Goal: Task Accomplishment & Management: Complete application form

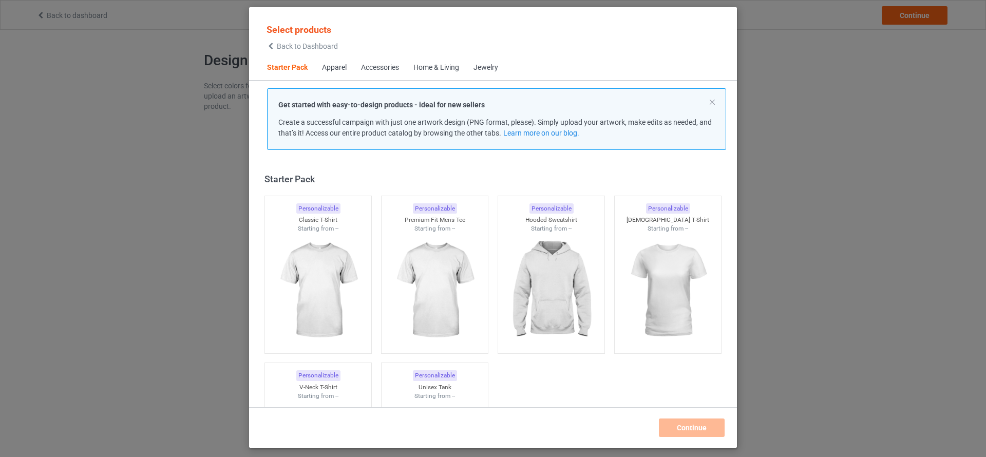
scroll to position [13, 0]
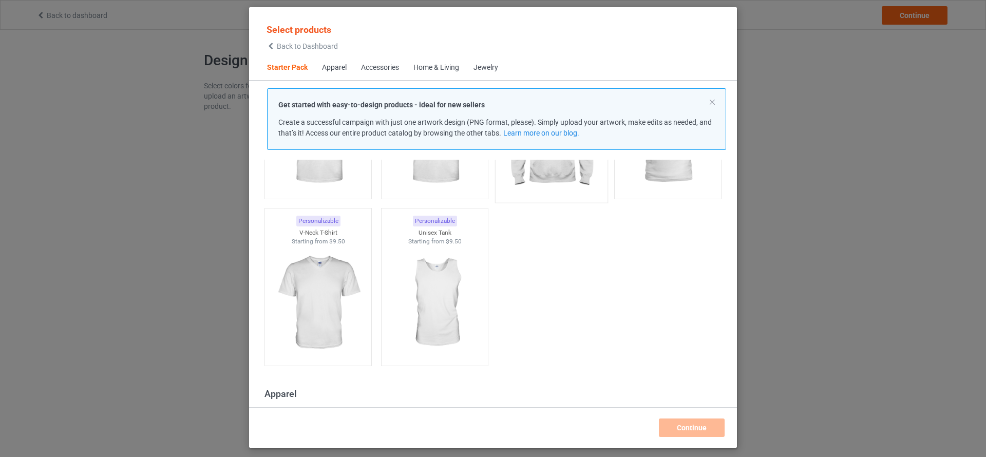
scroll to position [103, 0]
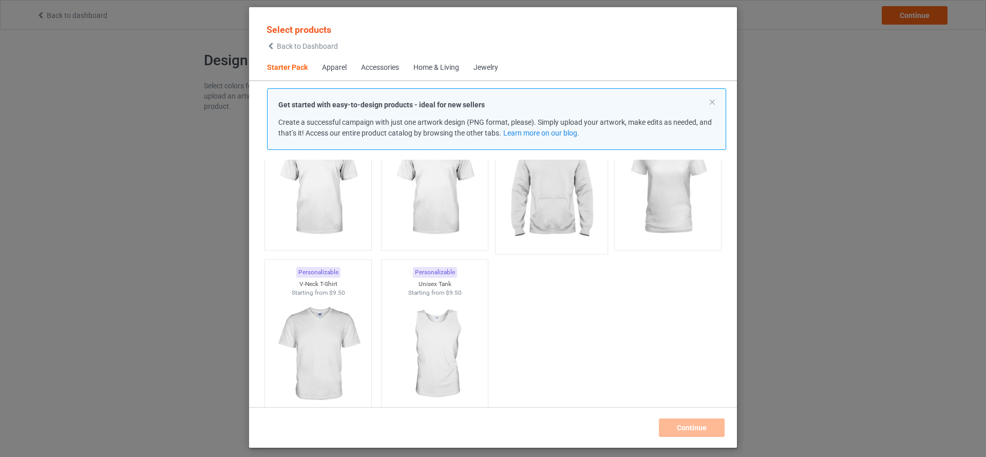
click at [548, 231] on img at bounding box center [551, 188] width 97 height 121
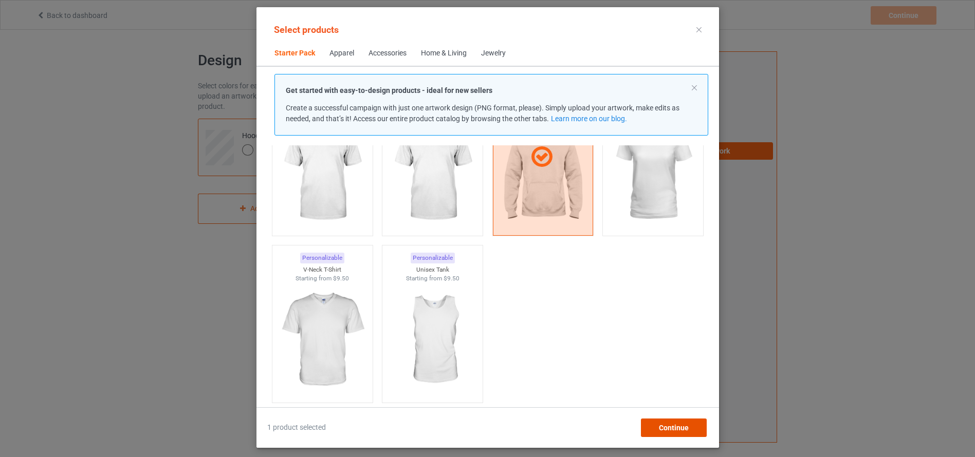
click at [685, 432] on div "Continue" at bounding box center [673, 428] width 66 height 18
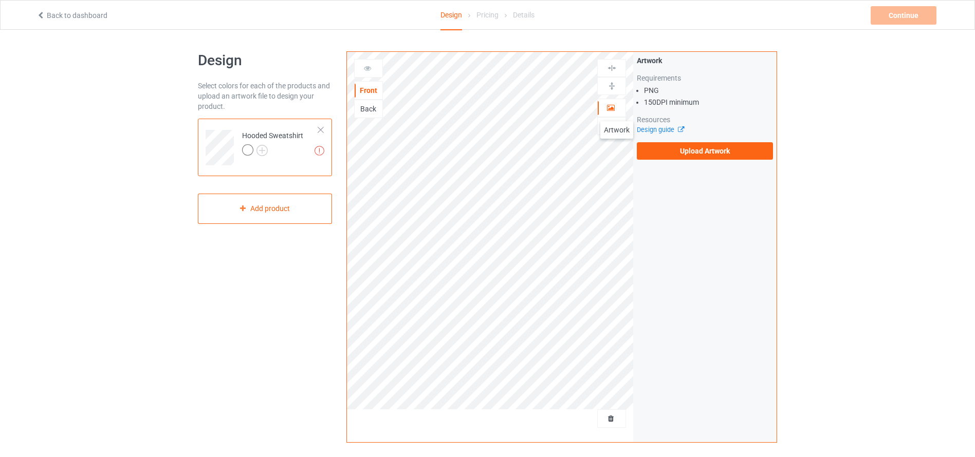
click at [617, 111] on div at bounding box center [612, 108] width 28 height 10
click at [672, 156] on label "Upload Artwork" at bounding box center [705, 150] width 136 height 17
click at [0, 0] on input "Upload Artwork" at bounding box center [0, 0] width 0 height 0
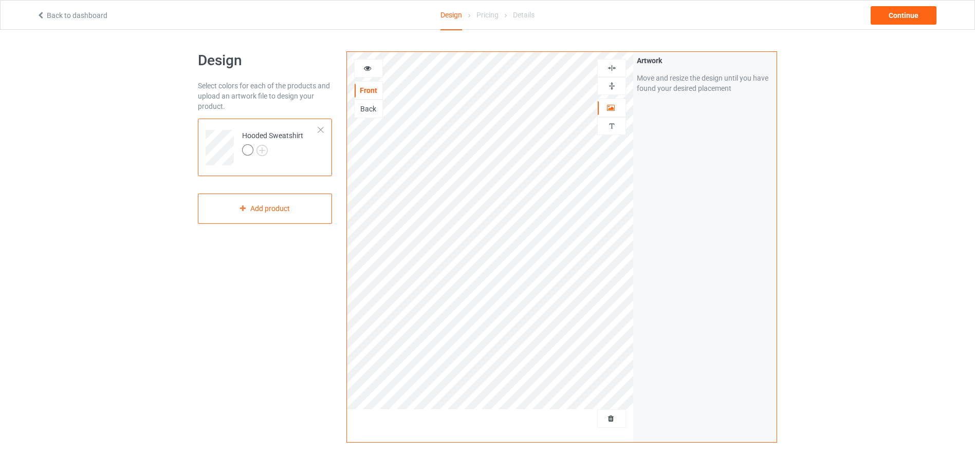
click at [363, 106] on div "Back" at bounding box center [369, 109] width 28 height 10
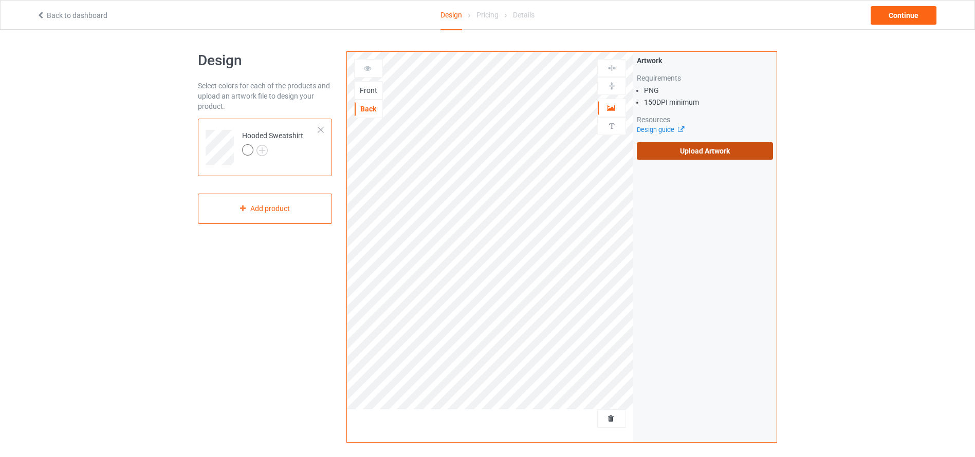
click at [675, 153] on label "Upload Artwork" at bounding box center [705, 150] width 136 height 17
click at [0, 0] on input "Upload Artwork" at bounding box center [0, 0] width 0 height 0
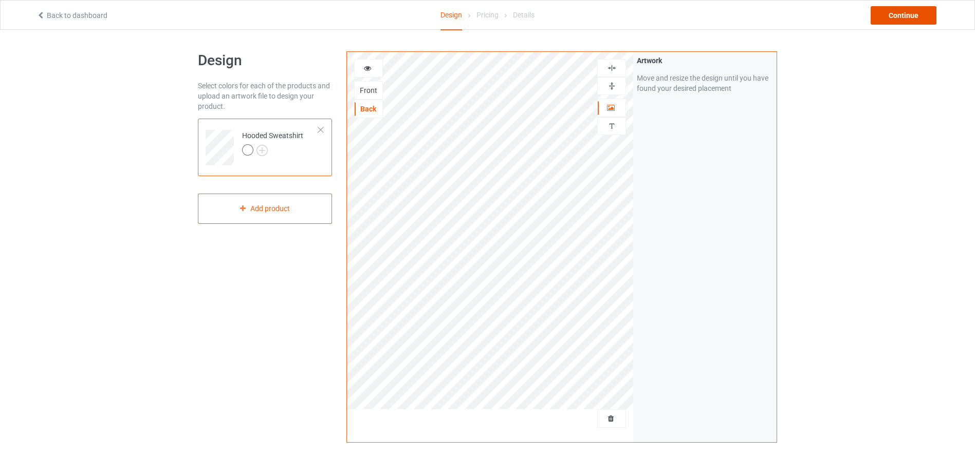
click at [894, 18] on div "Continue" at bounding box center [903, 15] width 66 height 18
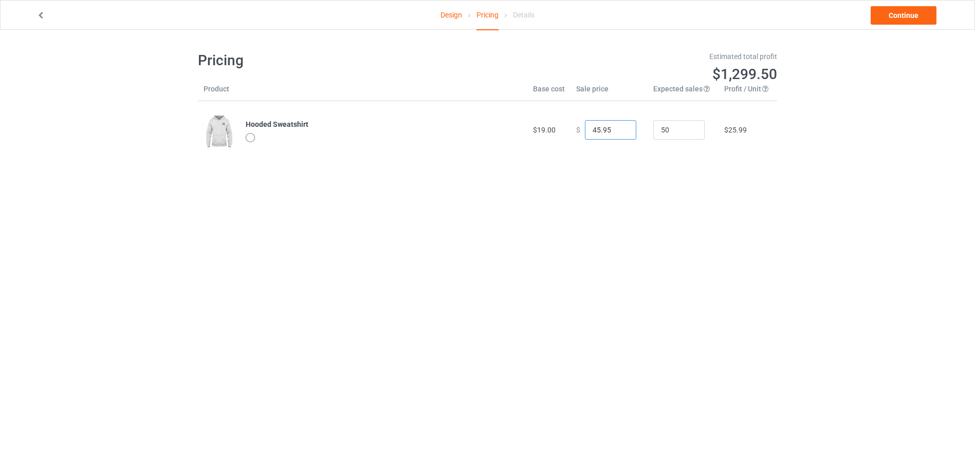
click at [618, 131] on input "45.95" at bounding box center [610, 130] width 51 height 20
click at [618, 131] on input "44.95" at bounding box center [610, 130] width 51 height 20
click at [618, 131] on input "43.95" at bounding box center [610, 130] width 51 height 20
click at [618, 131] on input "42.95" at bounding box center [610, 130] width 51 height 20
click at [618, 131] on input "41.95" at bounding box center [610, 130] width 51 height 20
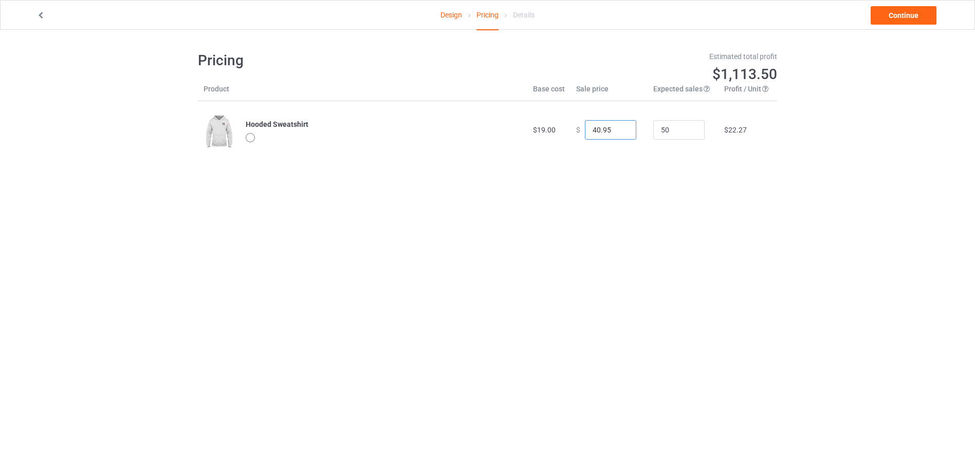
click at [618, 131] on input "40.95" at bounding box center [610, 130] width 51 height 20
click at [618, 131] on input "39.95" at bounding box center [610, 130] width 51 height 20
click at [618, 131] on input "38.95" at bounding box center [610, 130] width 51 height 20
click at [618, 131] on input "37.95" at bounding box center [610, 130] width 51 height 20
click at [618, 131] on input "36.95" at bounding box center [610, 130] width 51 height 20
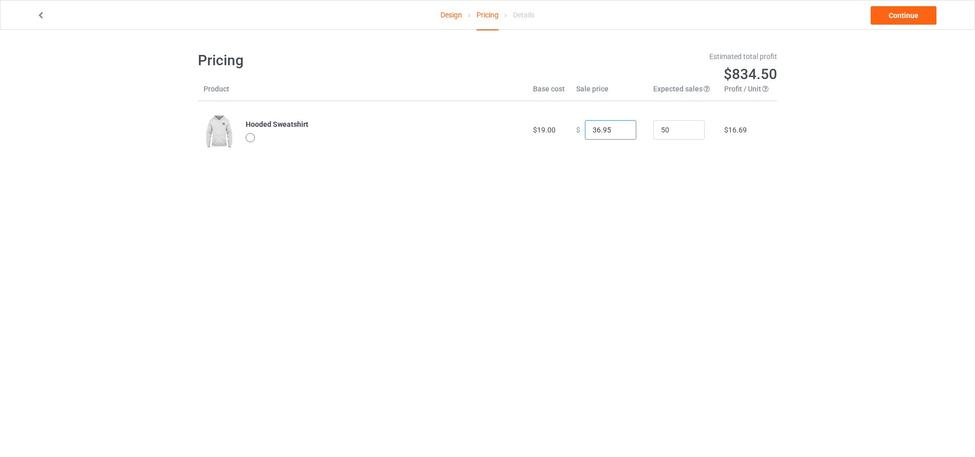
click at [618, 131] on input "35.95" at bounding box center [610, 130] width 51 height 20
click at [618, 131] on input "34.95" at bounding box center [610, 130] width 51 height 20
click at [618, 131] on input "33.95" at bounding box center [610, 130] width 51 height 20
click at [618, 131] on input "32.95" at bounding box center [610, 130] width 51 height 20
click at [618, 131] on input "31.95" at bounding box center [610, 130] width 51 height 20
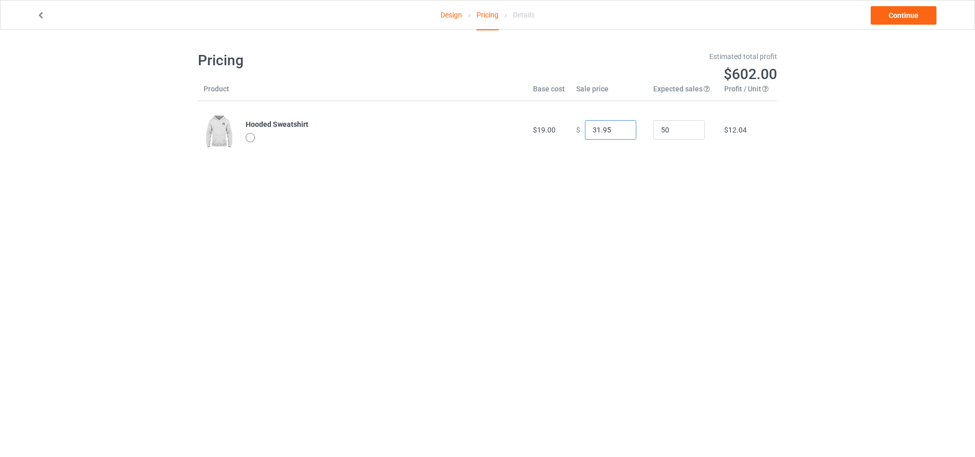
click at [618, 131] on input "30.95" at bounding box center [610, 130] width 51 height 20
click at [618, 131] on input "29.95" at bounding box center [610, 130] width 51 height 20
click at [618, 131] on input "28.95" at bounding box center [610, 130] width 51 height 20
click at [618, 131] on input "27.95" at bounding box center [610, 130] width 51 height 20
click at [618, 131] on input "26.95" at bounding box center [610, 130] width 51 height 20
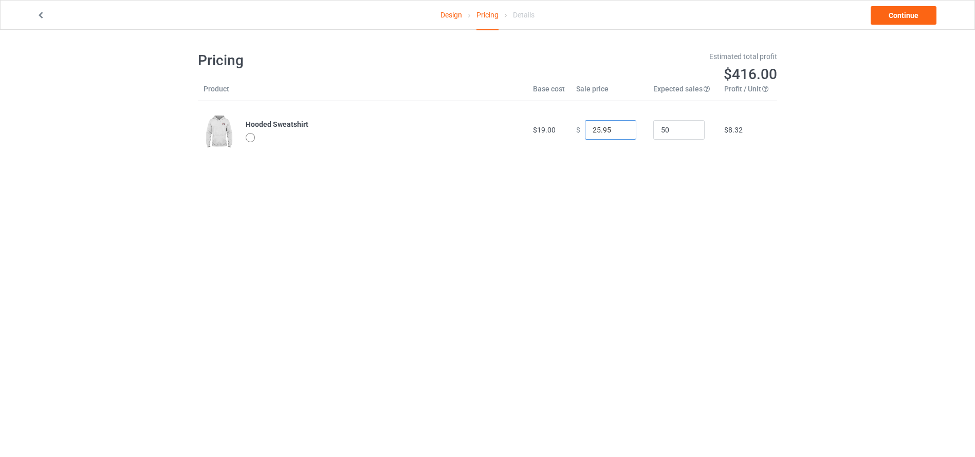
click at [618, 131] on input "25.95" at bounding box center [610, 130] width 51 height 20
type input "24.95"
click at [618, 131] on input "24.95" at bounding box center [610, 130] width 51 height 20
click at [904, 20] on link "Continue" at bounding box center [903, 15] width 66 height 18
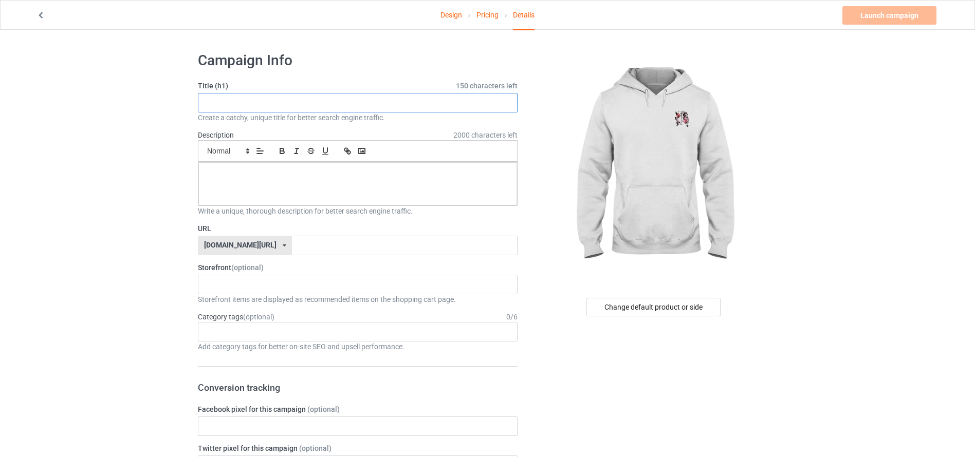
click at [416, 101] on input "text" at bounding box center [358, 103] width 320 height 20
paste input "Dragon Japonais à Fleurs de Cerisier"
type input "Dragon Japonais à Fleurs de Cerisier"
click at [350, 183] on div at bounding box center [357, 183] width 319 height 43
paste div
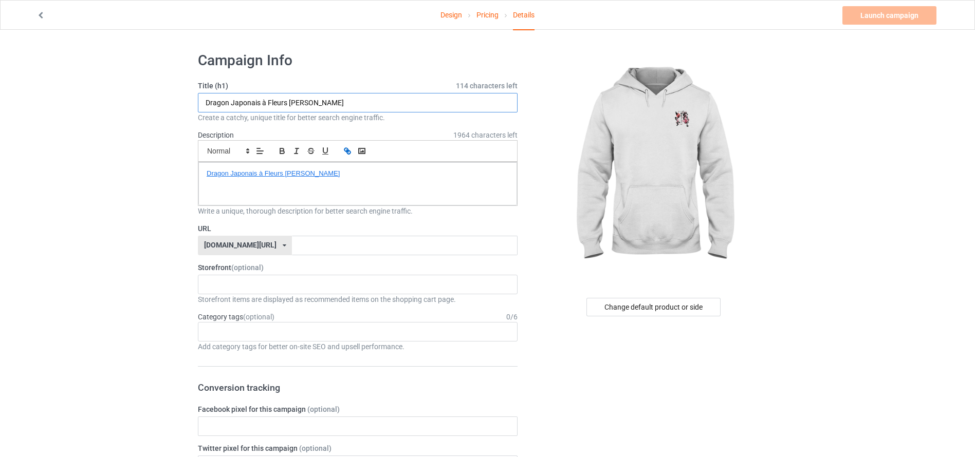
drag, startPoint x: 230, startPoint y: 103, endPoint x: 354, endPoint y: 104, distance: 123.8
click at [354, 104] on input "Dragon Japonais à Fleurs de Cerisier" at bounding box center [358, 103] width 320 height 20
type input "Dragon"
drag, startPoint x: 343, startPoint y: 177, endPoint x: 230, endPoint y: 175, distance: 113.6
click at [230, 175] on p "Dragon Japonais à Fleurs de Cerisier" at bounding box center [358, 174] width 302 height 10
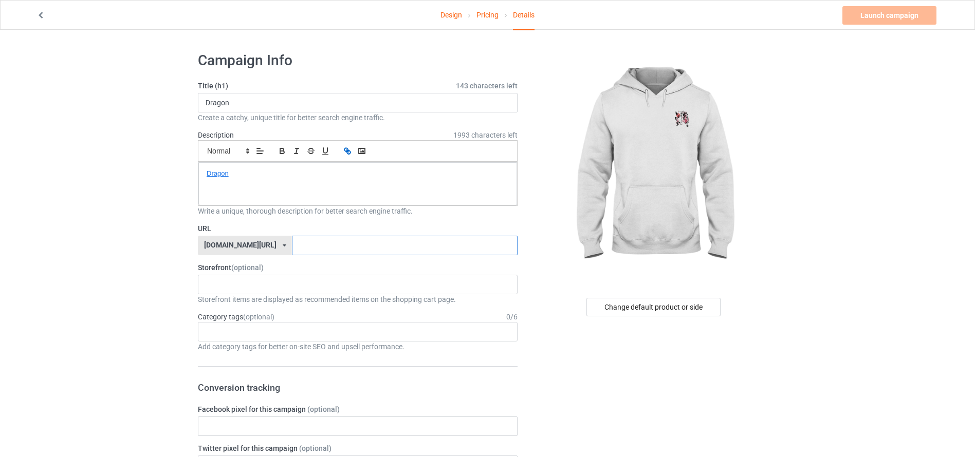
click at [292, 242] on input "text" at bounding box center [404, 246] width 225 height 20
type input "drabb"
click at [873, 15] on link "Launch campaign" at bounding box center [889, 15] width 94 height 18
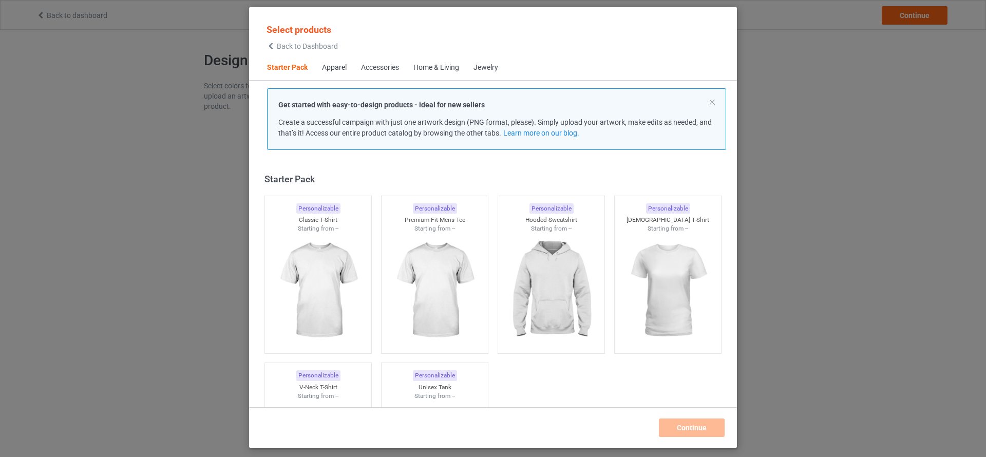
scroll to position [13, 0]
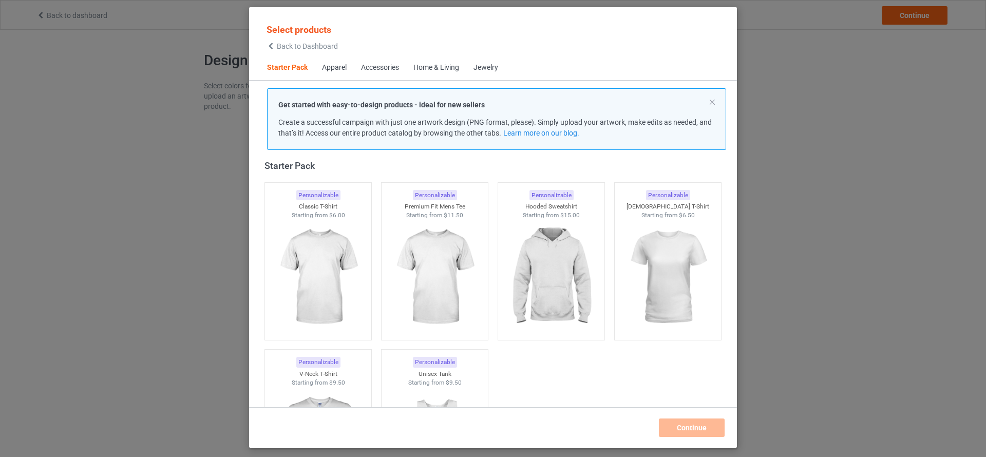
click at [820, 134] on div "Select products Back to Dashboard Starter Pack Apparel Accessories Home & Livin…" at bounding box center [493, 228] width 986 height 457
click at [530, 286] on img at bounding box center [551, 278] width 97 height 121
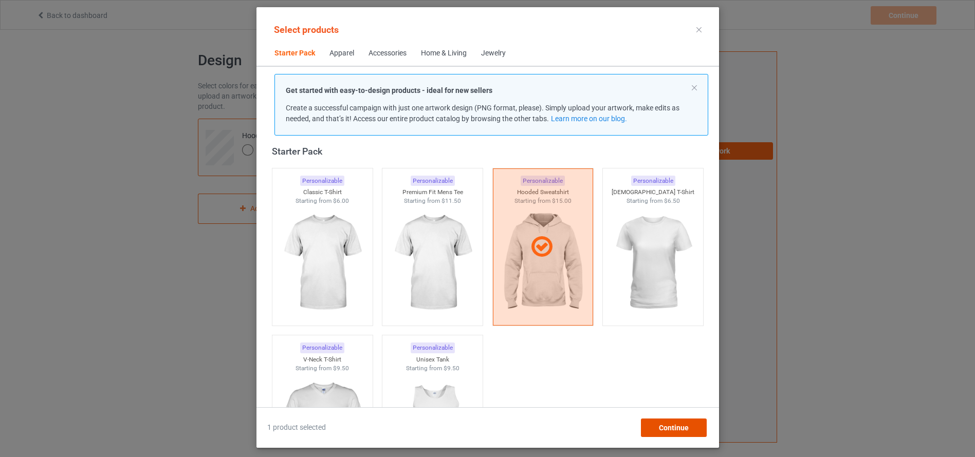
click at [677, 425] on span "Continue" at bounding box center [673, 428] width 30 height 8
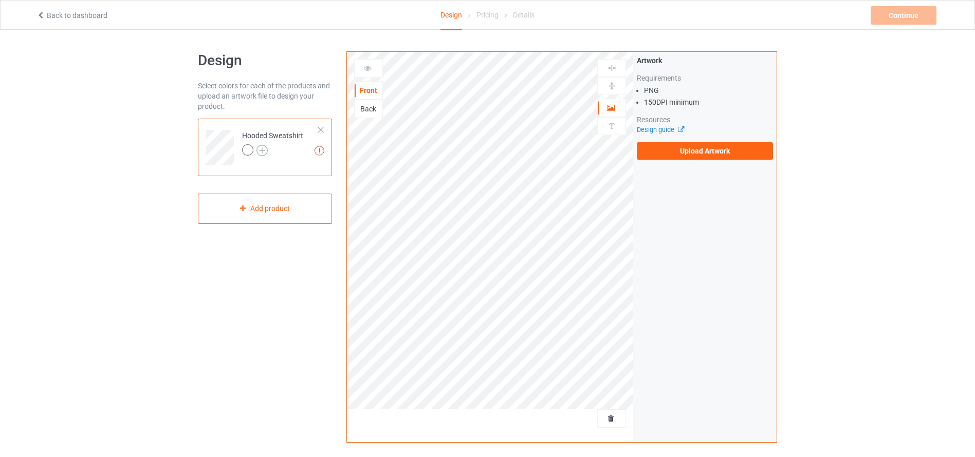
click at [262, 149] on img at bounding box center [261, 150] width 11 height 11
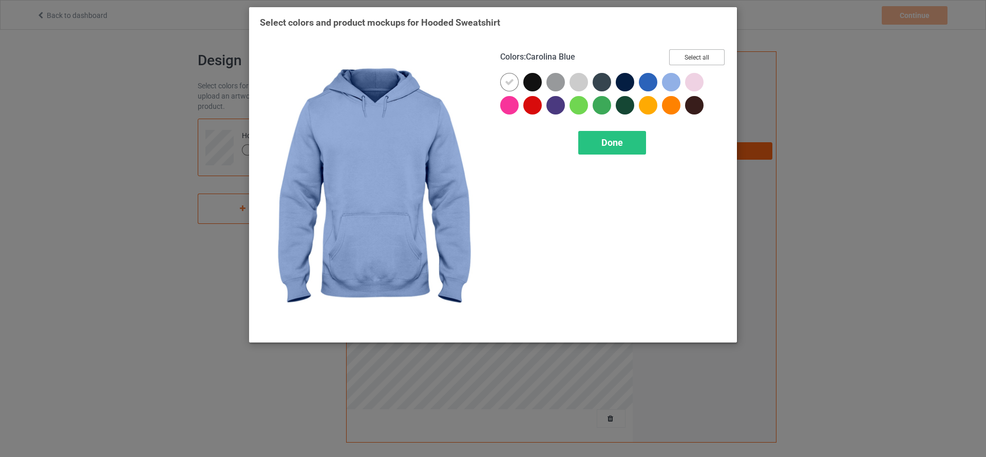
click at [696, 54] on button "Select all" at bounding box center [696, 57] width 55 height 16
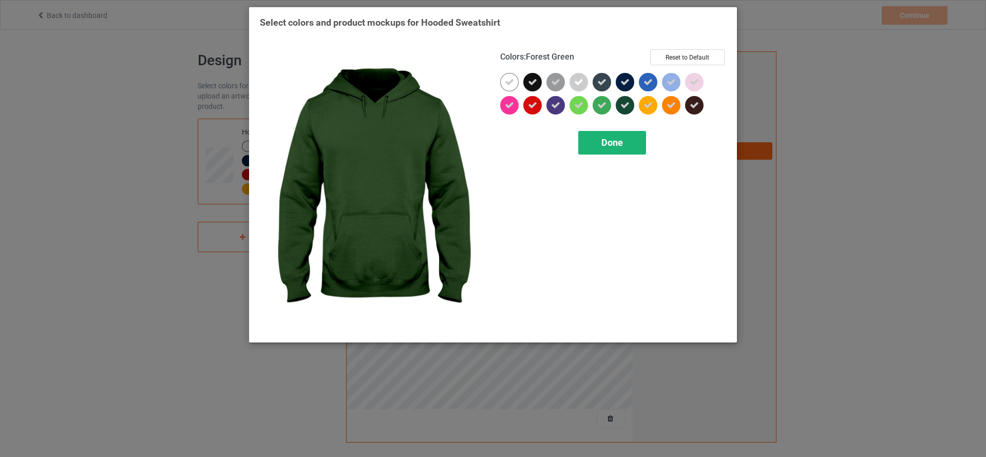
click at [620, 142] on span "Done" at bounding box center [613, 142] width 22 height 11
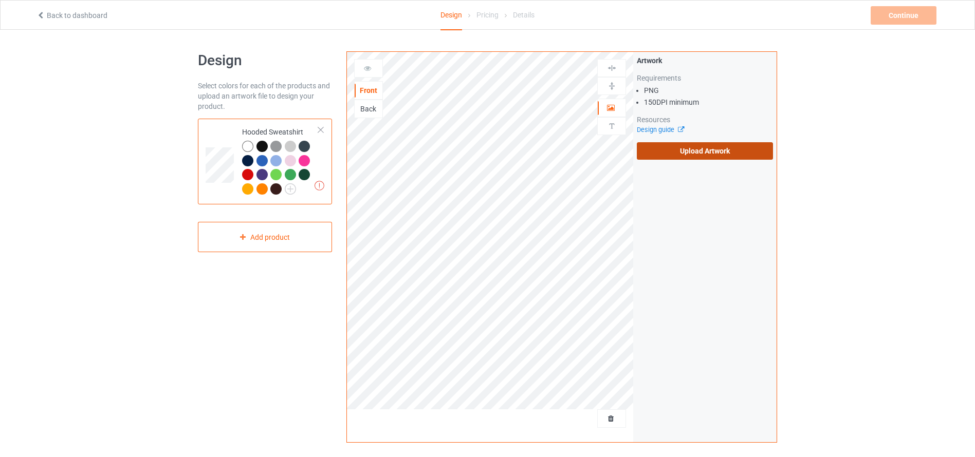
click at [688, 148] on label "Upload Artwork" at bounding box center [705, 150] width 136 height 17
click at [0, 0] on input "Upload Artwork" at bounding box center [0, 0] width 0 height 0
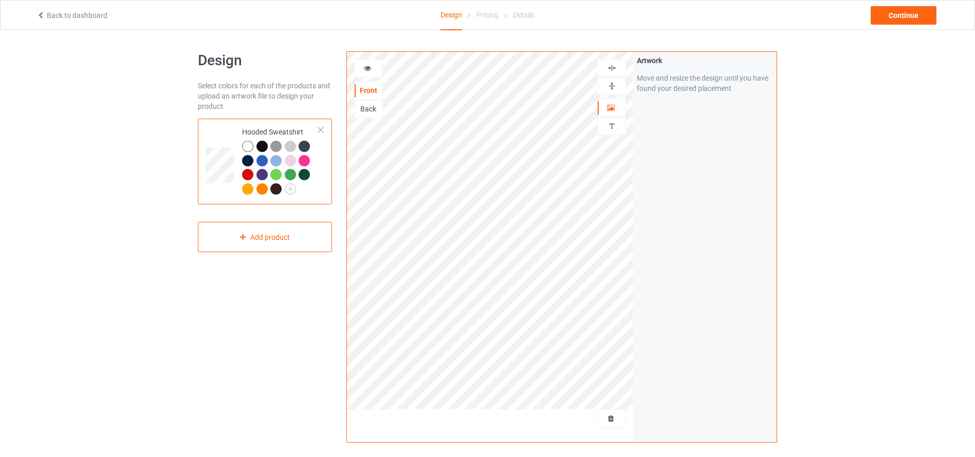
click at [369, 111] on div "Back" at bounding box center [369, 109] width 28 height 10
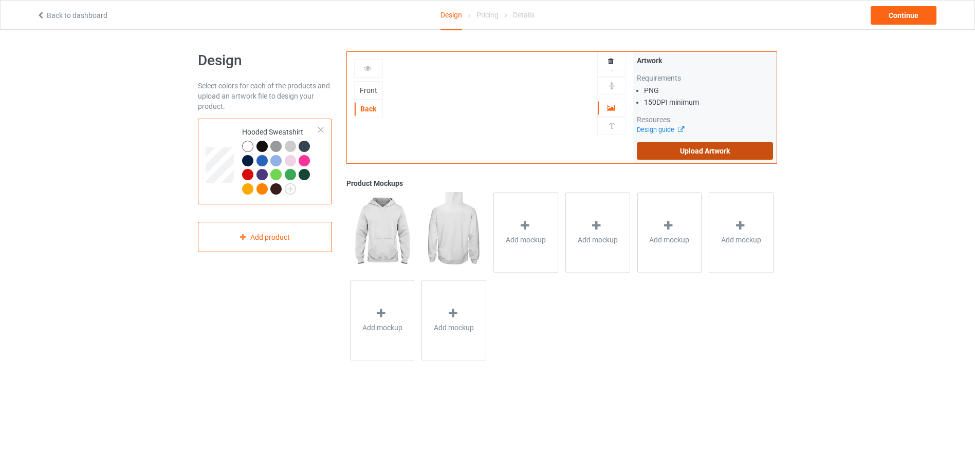
click at [687, 146] on label "Upload Artwork" at bounding box center [705, 150] width 136 height 17
click at [0, 0] on input "Upload Artwork" at bounding box center [0, 0] width 0 height 0
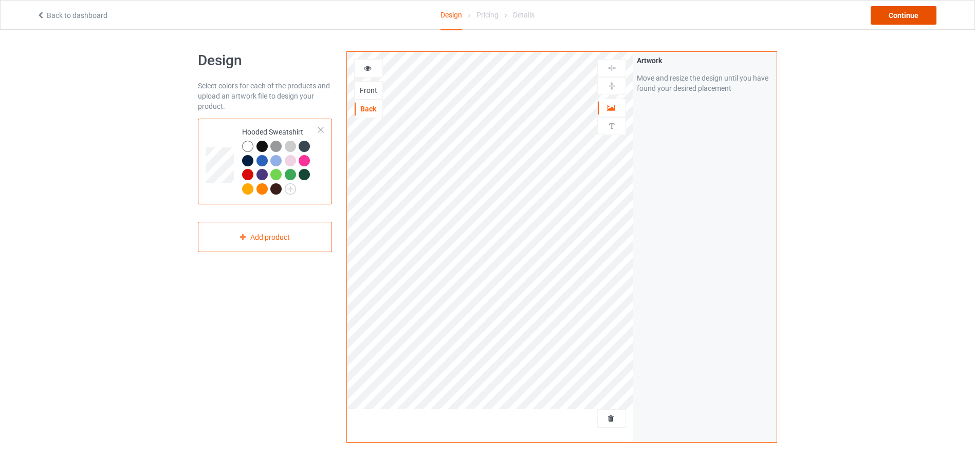
click at [883, 10] on div "Continue" at bounding box center [903, 15] width 66 height 18
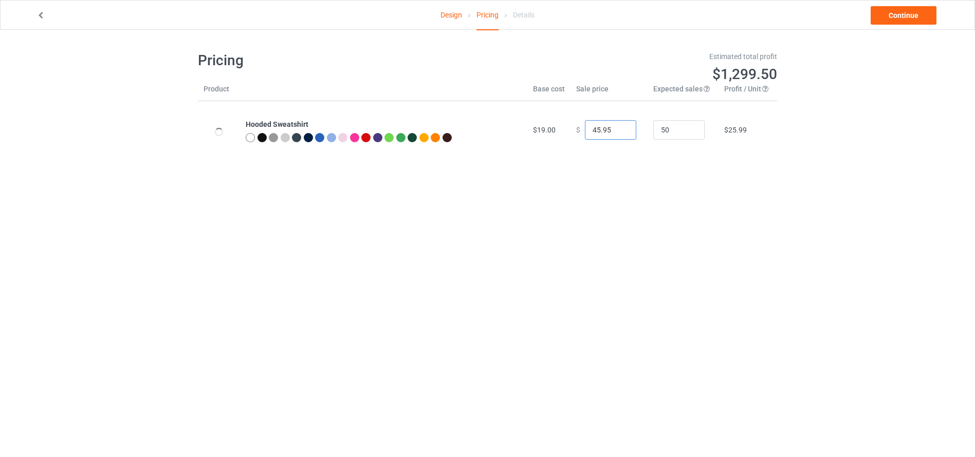
click at [622, 132] on input "45.95" at bounding box center [610, 130] width 51 height 20
click at [622, 132] on input "44.95" at bounding box center [610, 130] width 51 height 20
click at [622, 132] on input "43.95" at bounding box center [610, 130] width 51 height 20
click at [622, 132] on input "42.95" at bounding box center [610, 130] width 51 height 20
click at [622, 132] on input "41.95" at bounding box center [610, 130] width 51 height 20
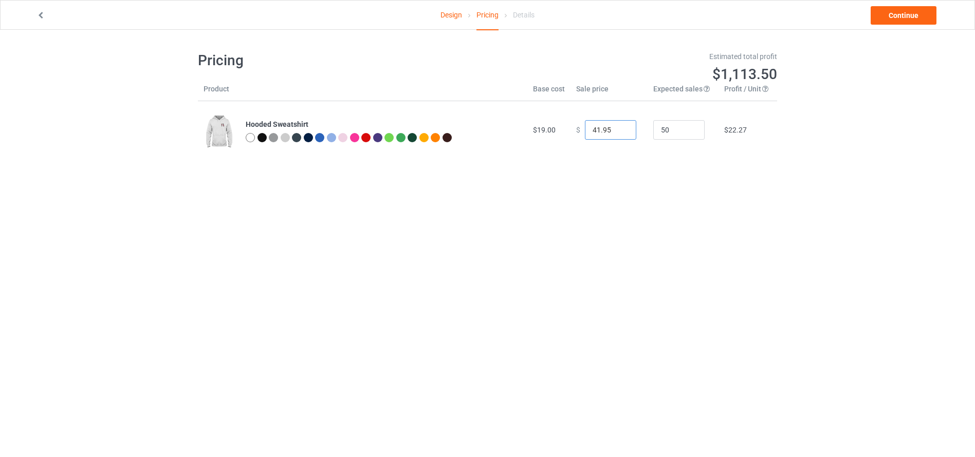
click at [622, 132] on input "40.95" at bounding box center [610, 130] width 51 height 20
click at [622, 132] on input "39.95" at bounding box center [610, 130] width 51 height 20
click at [618, 132] on input "38.95" at bounding box center [610, 130] width 51 height 20
click at [618, 132] on input "37.95" at bounding box center [610, 130] width 51 height 20
click at [618, 132] on input "36.95" at bounding box center [610, 130] width 51 height 20
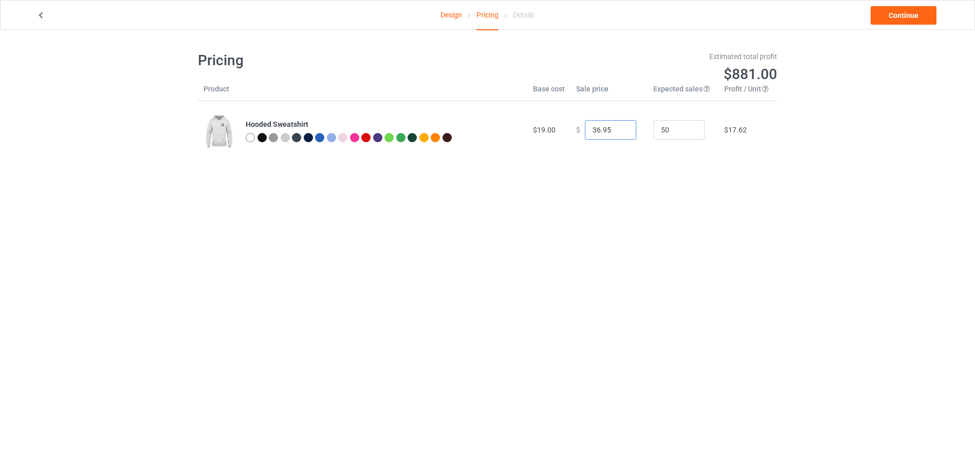
click at [618, 132] on input "35.95" at bounding box center [610, 130] width 51 height 20
click at [618, 132] on input "34.95" at bounding box center [610, 130] width 51 height 20
click at [618, 132] on input "33.95" at bounding box center [610, 130] width 51 height 20
click at [618, 132] on input "32.95" at bounding box center [610, 130] width 51 height 20
click at [618, 132] on input "31.95" at bounding box center [610, 130] width 51 height 20
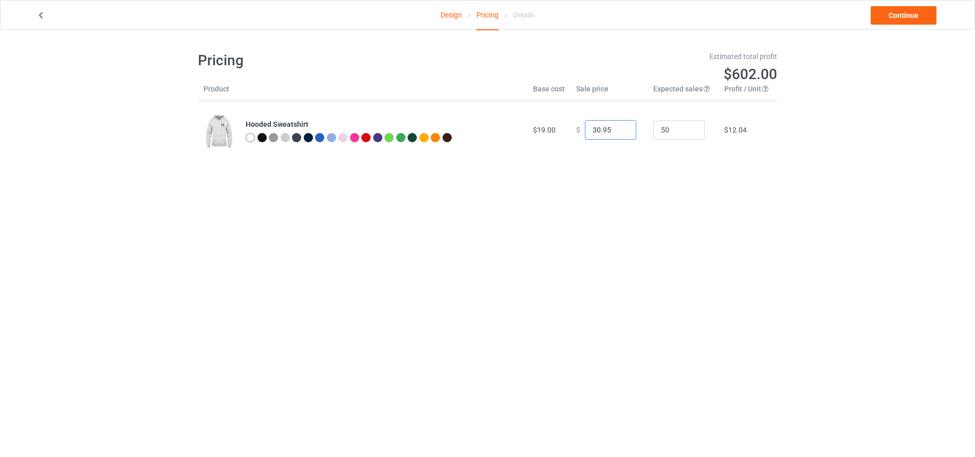
click at [618, 132] on input "30.95" at bounding box center [610, 130] width 51 height 20
click at [618, 132] on input "29.95" at bounding box center [610, 130] width 51 height 20
click at [618, 132] on input "28.95" at bounding box center [610, 130] width 51 height 20
click at [618, 132] on input "27.95" at bounding box center [610, 130] width 51 height 20
click at [618, 132] on input "26.95" at bounding box center [610, 130] width 51 height 20
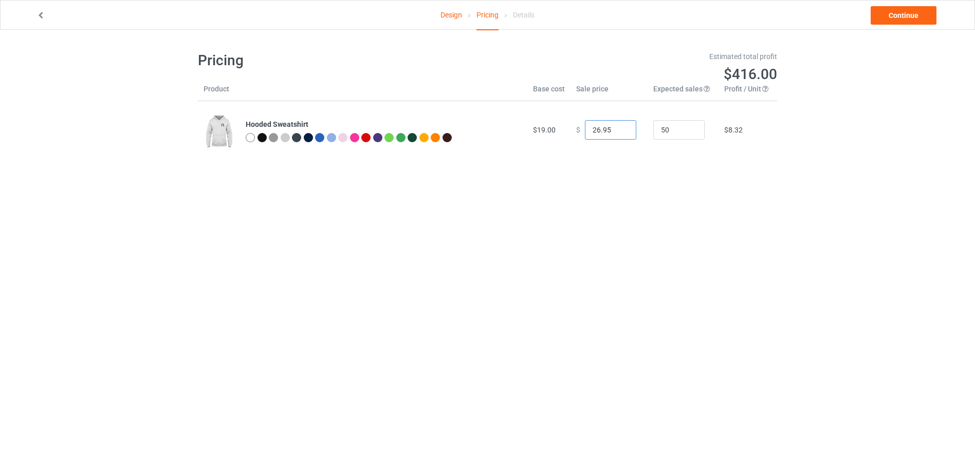
click at [618, 132] on input "25.95" at bounding box center [610, 130] width 51 height 20
click at [618, 132] on input "24.95" at bounding box center [610, 130] width 51 height 20
click at [618, 132] on input "23.95" at bounding box center [610, 130] width 51 height 20
type input "22.95"
click at [618, 132] on input "22.95" at bounding box center [610, 130] width 51 height 20
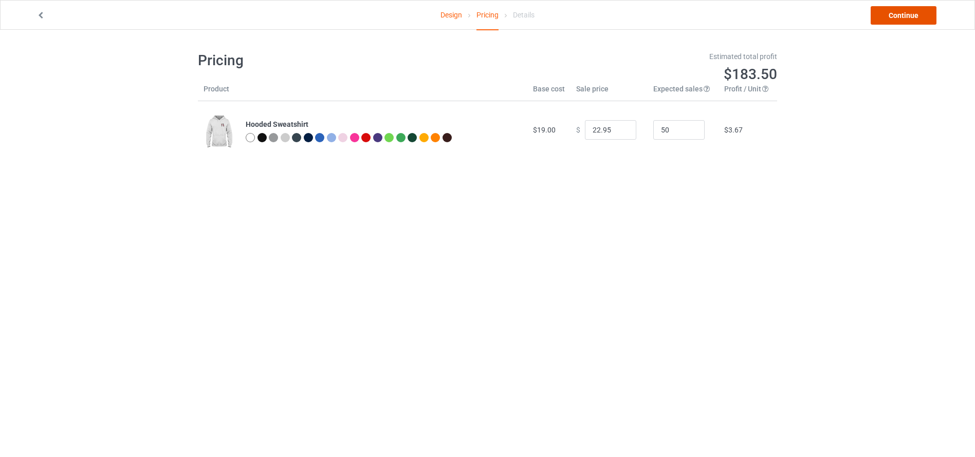
click at [906, 9] on link "Continue" at bounding box center [903, 15] width 66 height 18
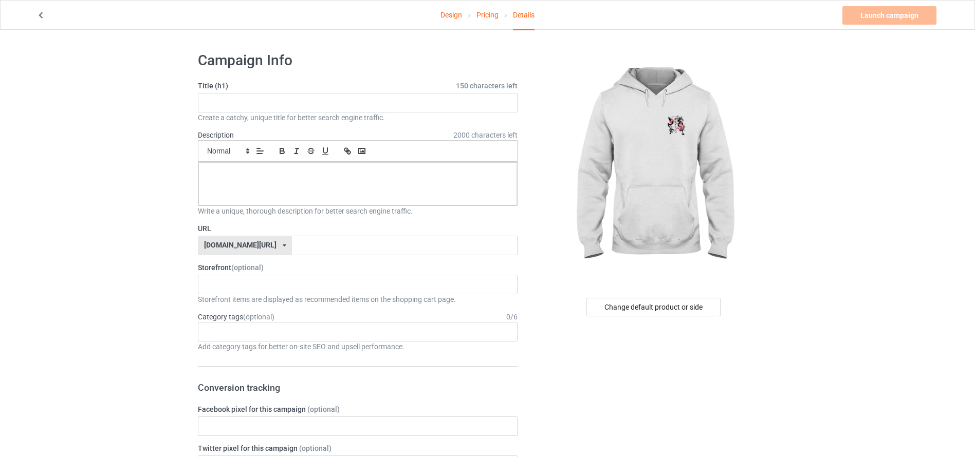
drag, startPoint x: 441, startPoint y: 88, endPoint x: 430, endPoint y: 109, distance: 24.4
click at [430, 109] on div "Title (h1) 150 characters left Create a catchy, unique title for better search …" at bounding box center [358, 102] width 320 height 42
click at [430, 109] on input "text" at bounding box center [358, 103] width 320 height 20
paste input "https://www.facebook.com/friends/requests/?profile_id=100086034911446"
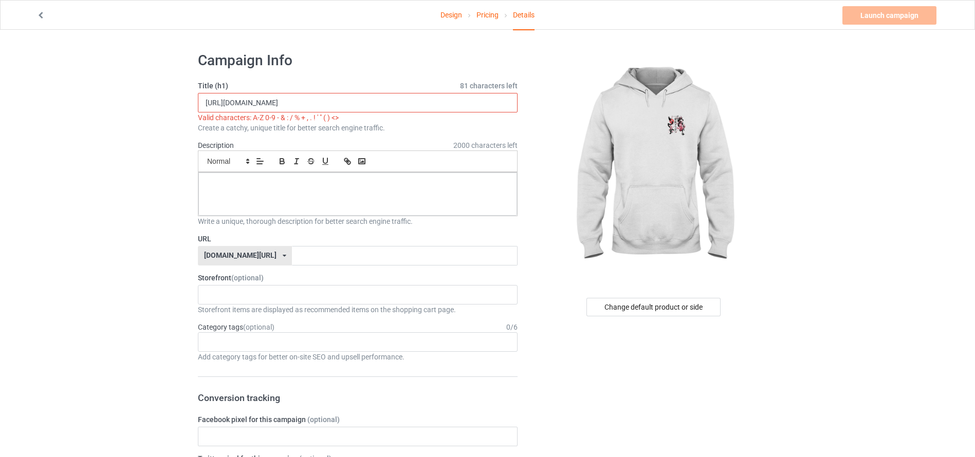
drag, startPoint x: 204, startPoint y: 101, endPoint x: 460, endPoint y: 103, distance: 256.4
click at [460, 103] on input "https://www.facebook.com/friends/requests/?profile_id=100086034911446" at bounding box center [358, 103] width 320 height 20
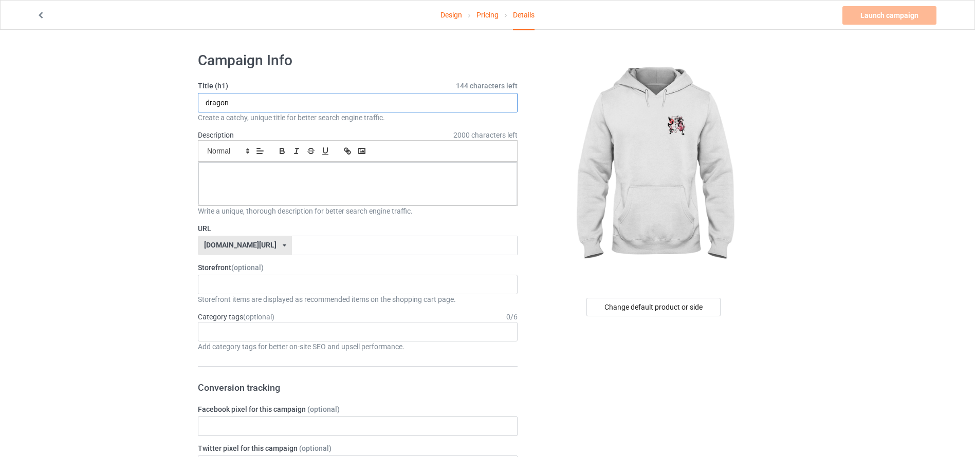
type input "dragon"
click at [420, 192] on div at bounding box center [357, 183] width 319 height 43
click at [366, 238] on input "text" at bounding box center [404, 246] width 225 height 20
type input "drgosj"
click at [635, 301] on div "Change default product or side" at bounding box center [653, 307] width 134 height 18
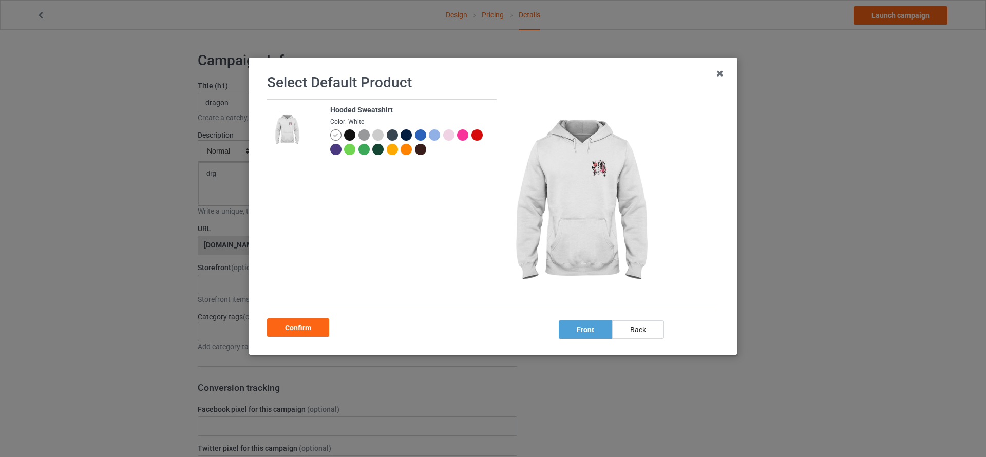
click at [373, 134] on div at bounding box center [378, 134] width 11 height 11
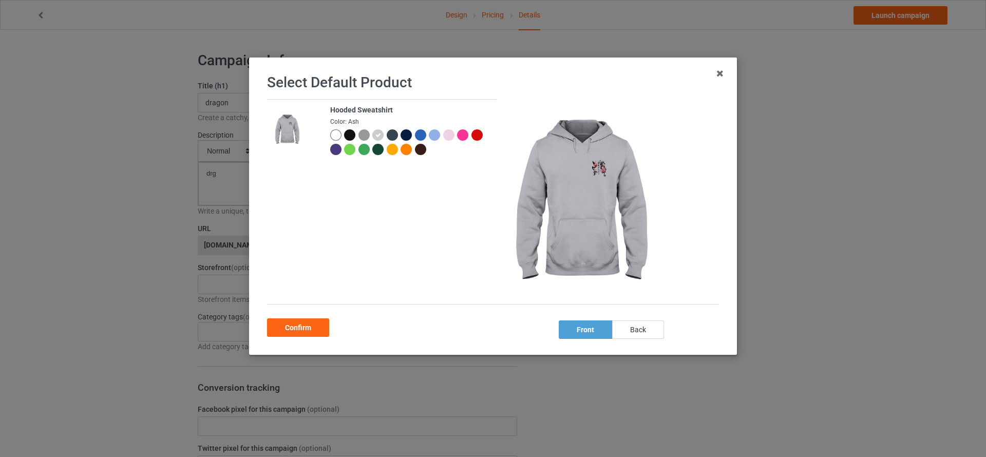
click at [633, 329] on div "back" at bounding box center [638, 330] width 52 height 18
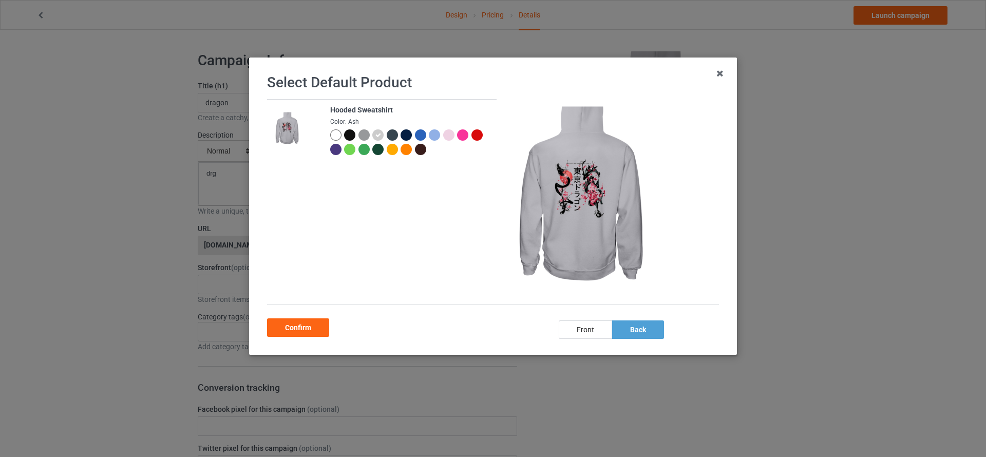
click at [472, 141] on div at bounding box center [477, 134] width 11 height 11
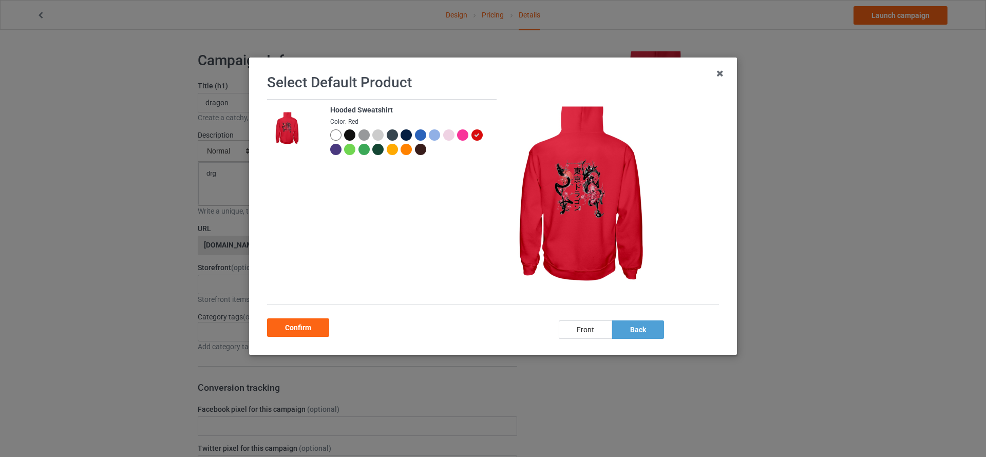
click at [462, 132] on div at bounding box center [462, 134] width 11 height 11
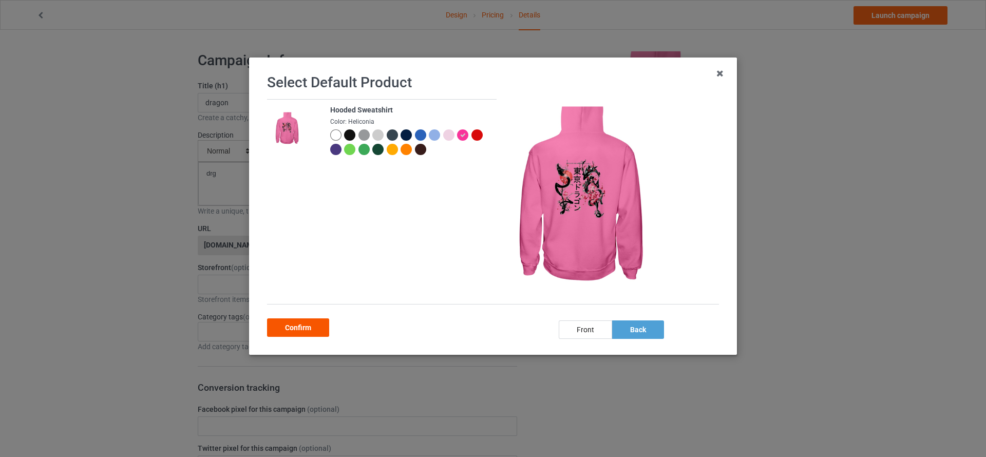
click at [308, 328] on div "Confirm" at bounding box center [298, 328] width 62 height 18
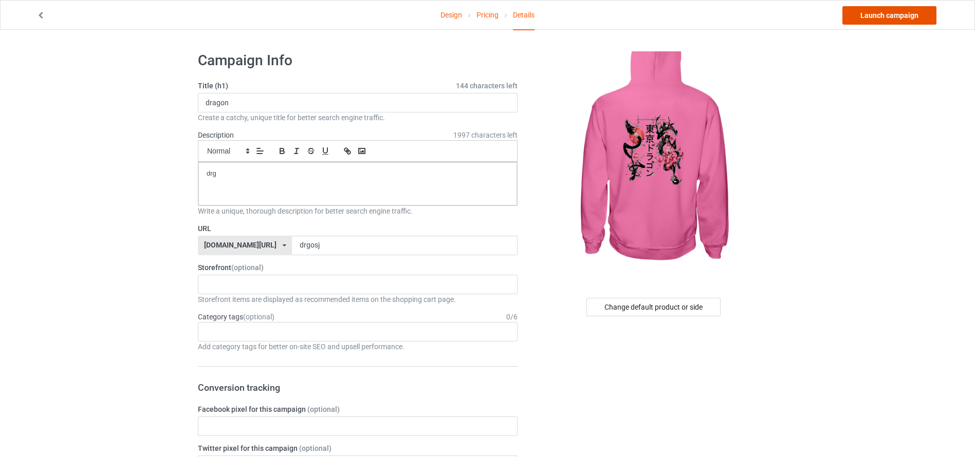
click at [882, 16] on link "Launch campaign" at bounding box center [889, 15] width 94 height 18
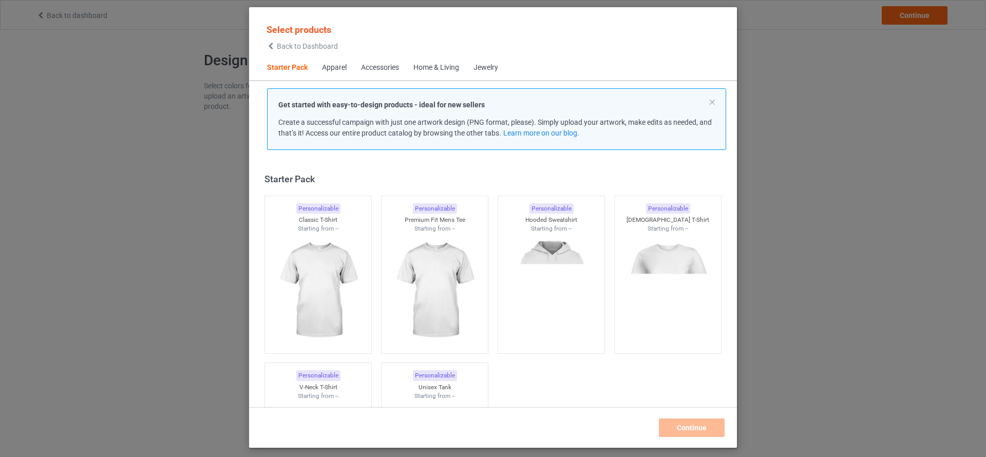
scroll to position [13, 0]
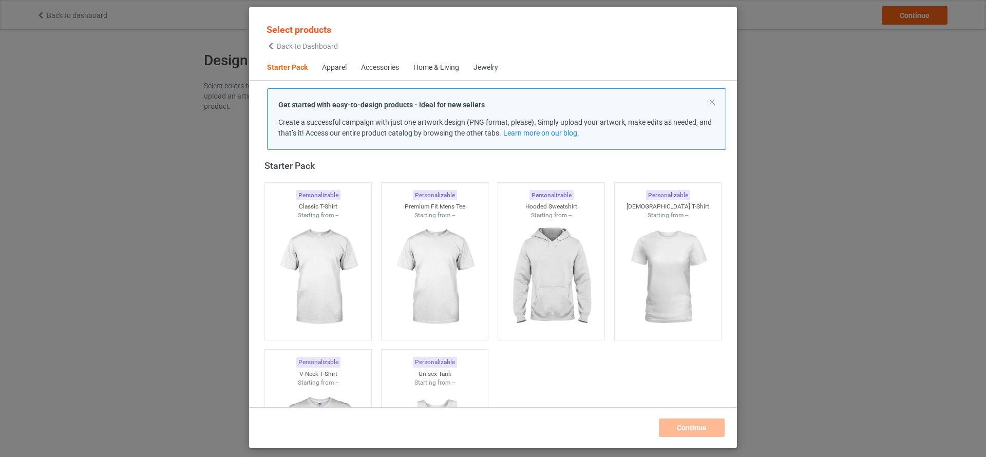
click at [189, 236] on div "Select products Back to Dashboard Starter Pack Apparel Accessories Home & Livin…" at bounding box center [493, 228] width 986 height 457
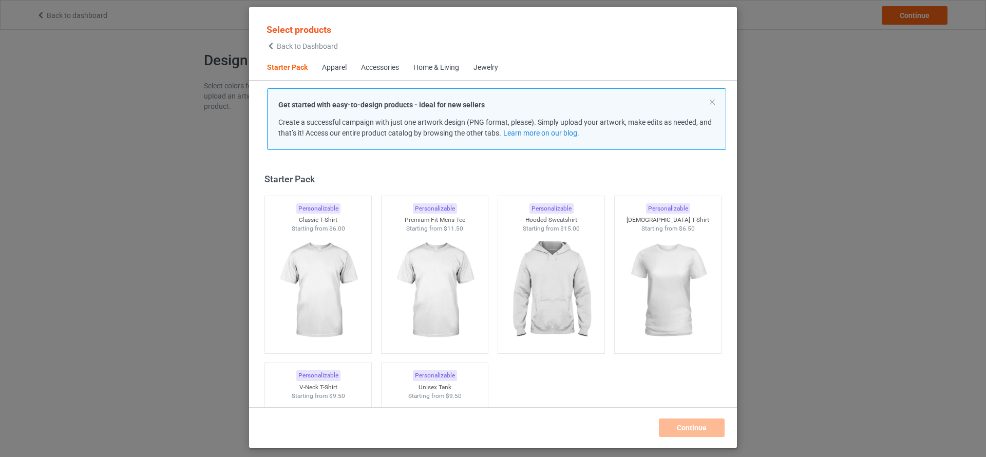
scroll to position [13, 0]
